Goal: Learn about a topic

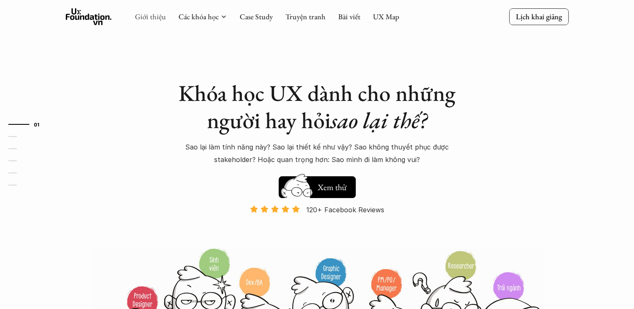
click at [152, 19] on link "Giới thiệu" at bounding box center [150, 17] width 31 height 10
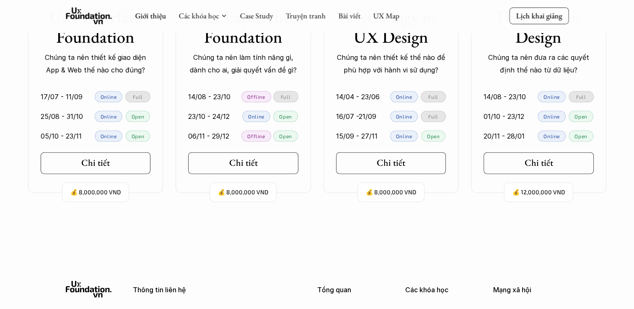
scroll to position [1972, 0]
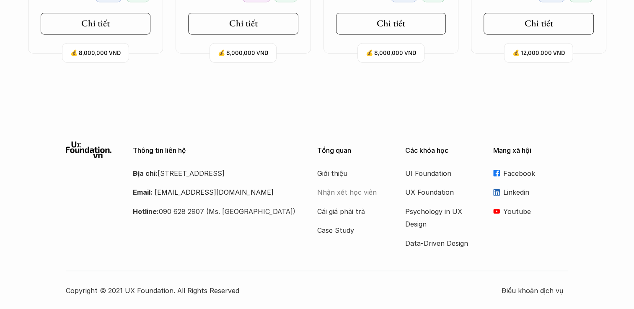
click at [337, 191] on p "Nhận xét học viên" at bounding box center [350, 192] width 67 height 13
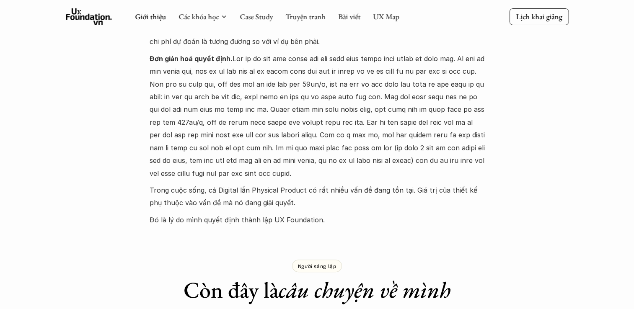
scroll to position [297, 0]
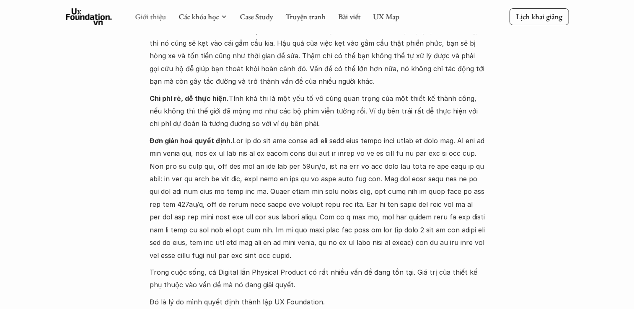
click at [150, 13] on link "Giới thiệu" at bounding box center [150, 17] width 31 height 10
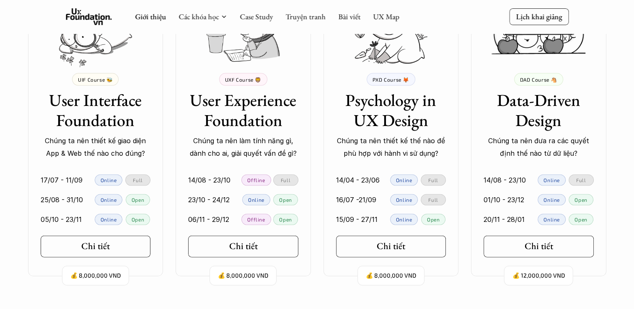
scroll to position [1832, 0]
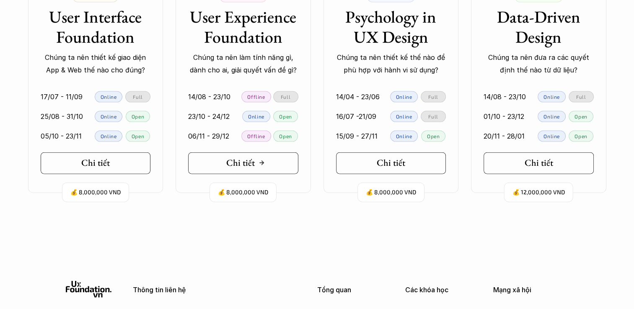
click at [245, 154] on link "Chi tiết" at bounding box center [243, 163] width 110 height 22
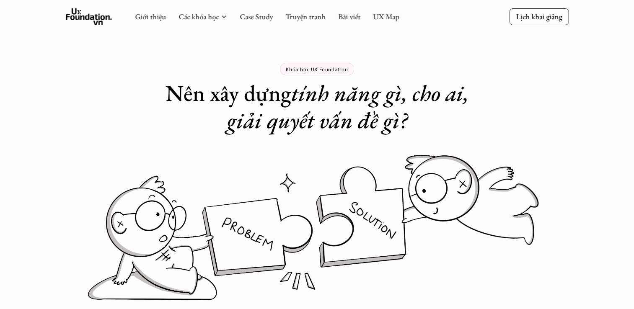
click at [71, 13] on icon at bounding box center [89, 16] width 46 height 17
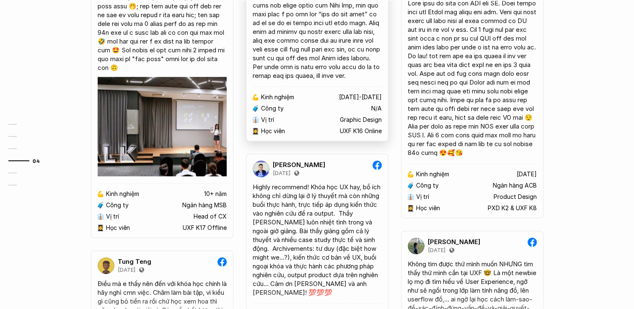
scroll to position [1885, 0]
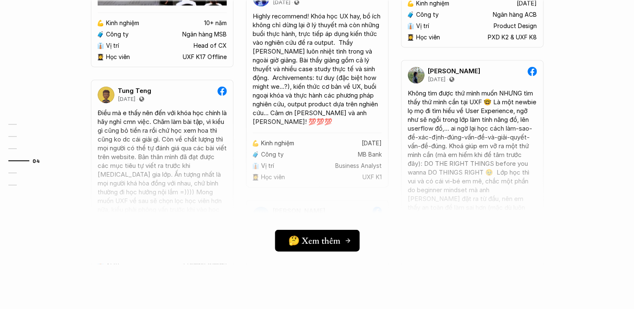
click at [317, 247] on link "🤔 Xem thêm" at bounding box center [317, 241] width 85 height 22
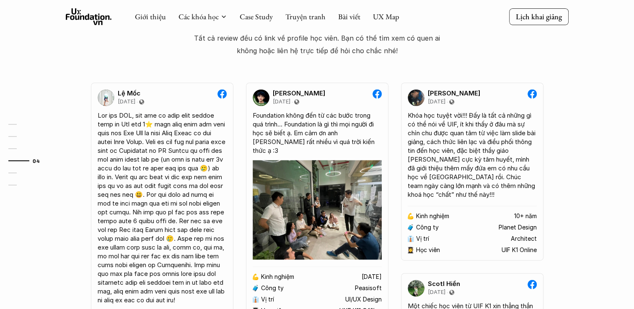
scroll to position [1186, 0]
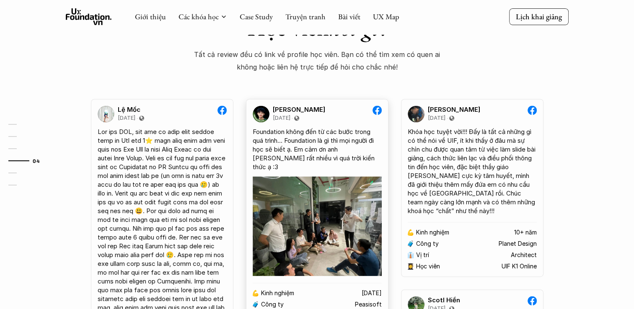
click at [307, 145] on div "Foundation không đến từ các bước trong quá trình... Foundation là gì thì mọi ng…" at bounding box center [317, 149] width 129 height 44
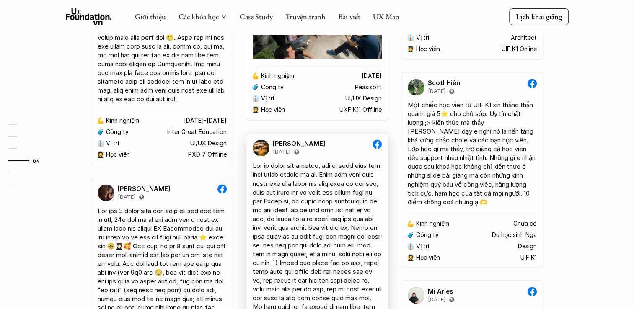
scroll to position [1396, 0]
